Goal: Transaction & Acquisition: Purchase product/service

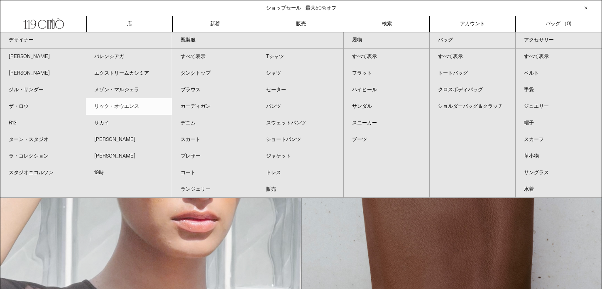
click at [110, 108] on font "リック・オウエンス" at bounding box center [116, 106] width 45 height 7
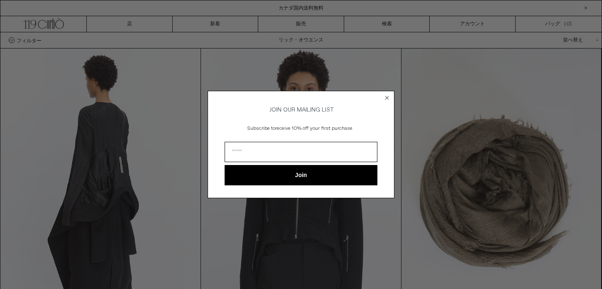
click at [387, 95] on circle "Close dialog" at bounding box center [387, 98] width 8 height 8
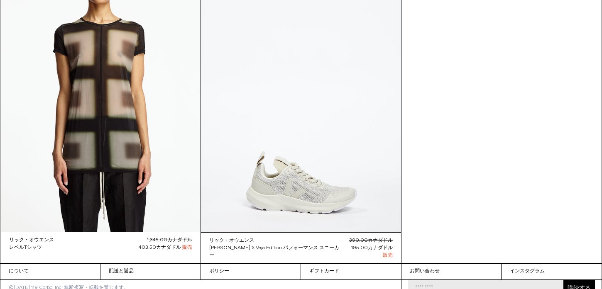
scroll to position [4662, 0]
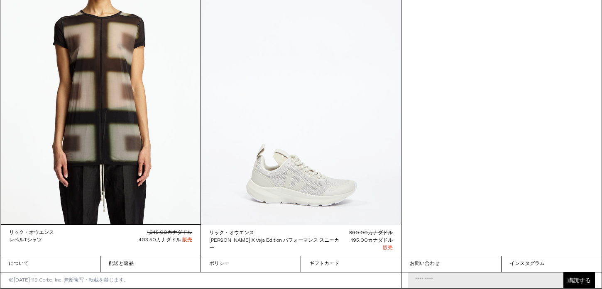
click at [333, 169] on at bounding box center [301, 75] width 200 height 300
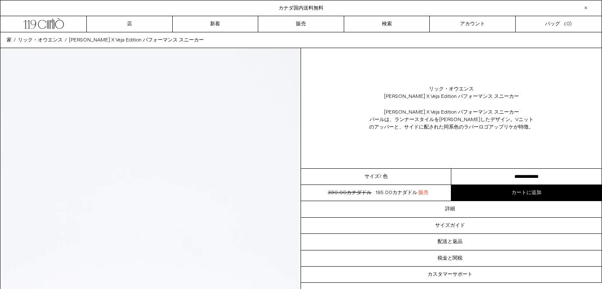
click at [529, 177] on select "**********" at bounding box center [526, 177] width 150 height 16
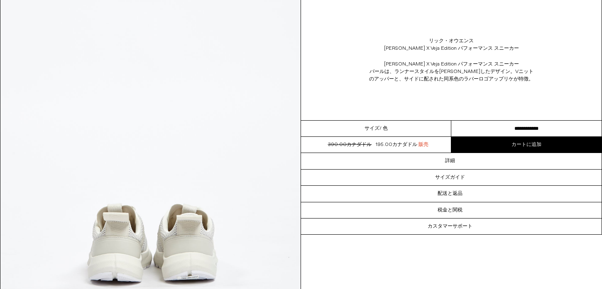
scroll to position [1793, 0]
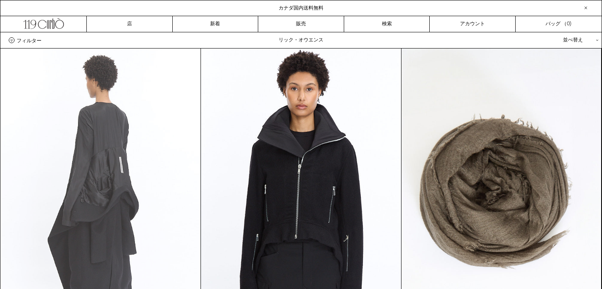
scroll to position [2401, 0]
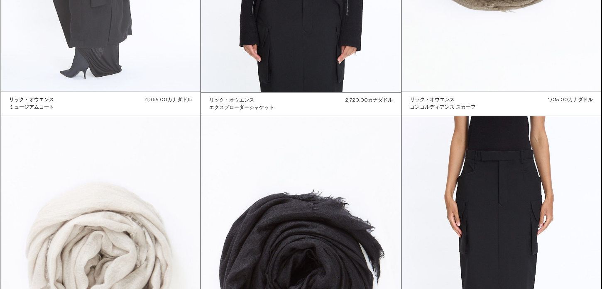
scroll to position [0, 0]
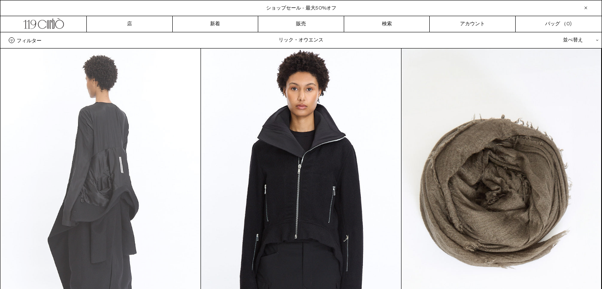
click at [117, 140] on at bounding box center [101, 199] width 200 height 300
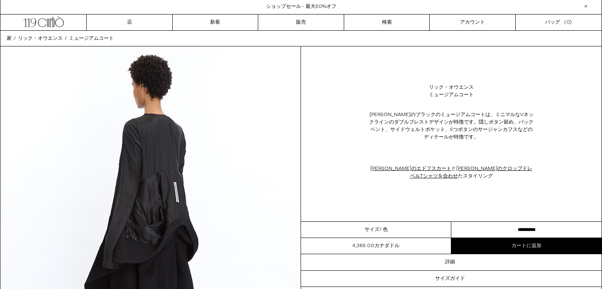
scroll to position [61, 0]
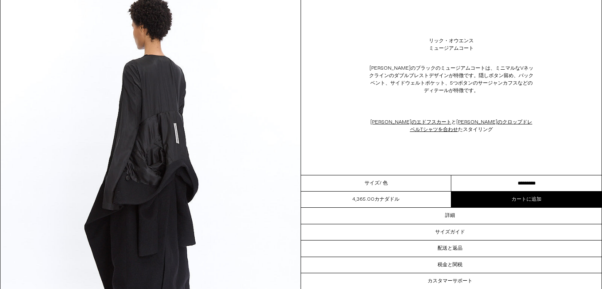
click at [533, 180] on select "********* *********" at bounding box center [526, 184] width 150 height 16
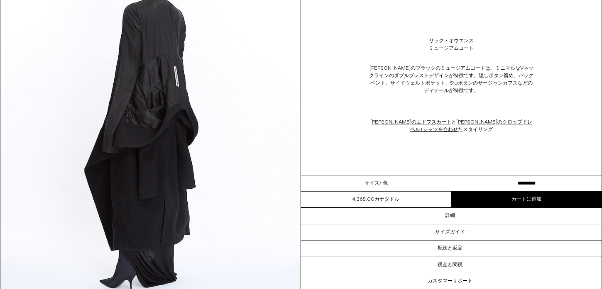
scroll to position [173, 0]
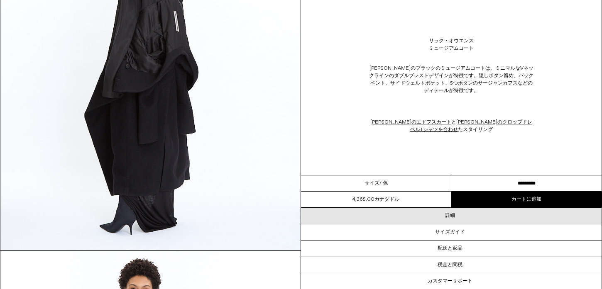
click at [406, 214] on div "詳細" at bounding box center [451, 216] width 301 height 16
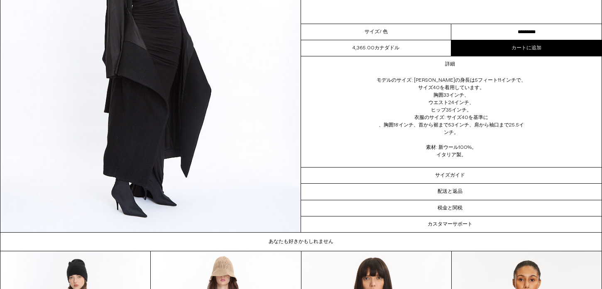
scroll to position [2155, 0]
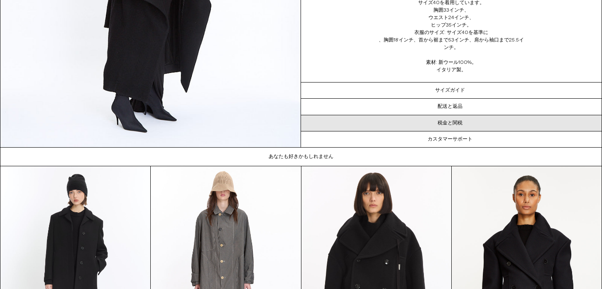
click at [444, 123] on font "税金と関税" at bounding box center [450, 123] width 25 height 7
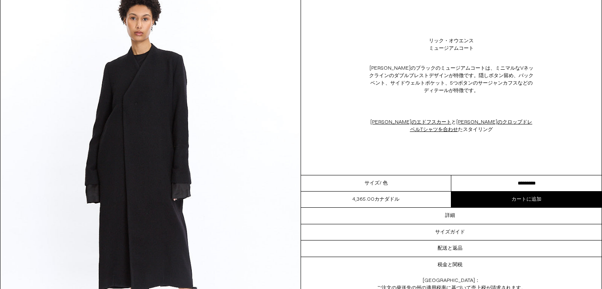
scroll to position [187, 0]
